Goal: Transaction & Acquisition: Purchase product/service

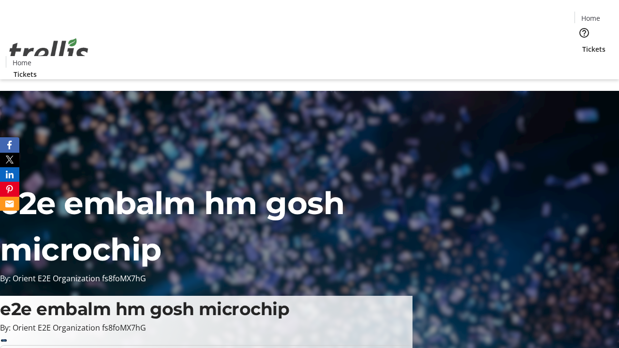
click at [583, 44] on span "Tickets" at bounding box center [594, 49] width 23 height 10
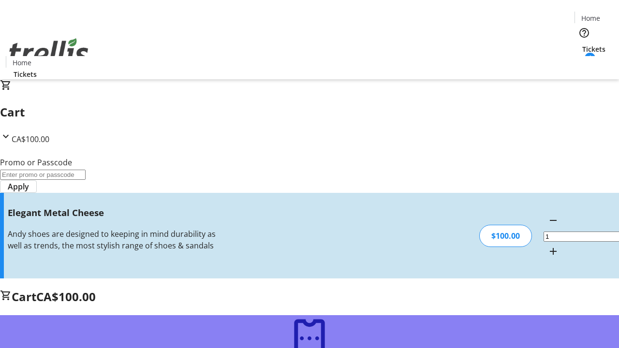
type input "FREE"
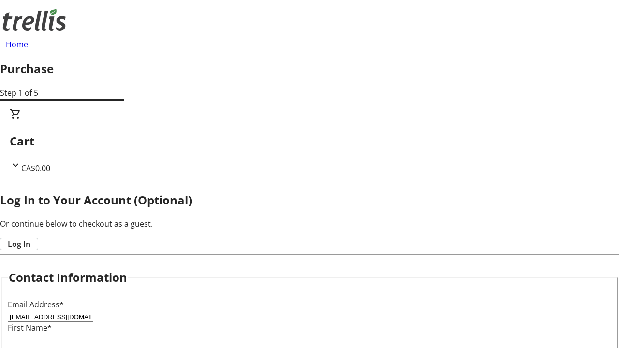
type input "[EMAIL_ADDRESS][DOMAIN_NAME]"
type input "D'angelo"
type input "Towne"
